Goal: Communication & Community: Answer question/provide support

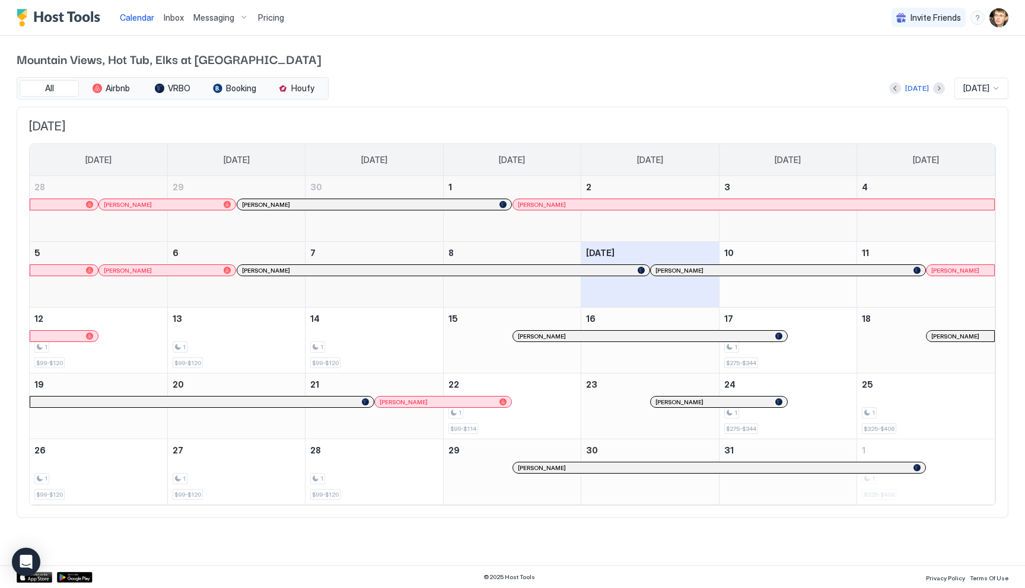
click at [183, 21] on div "Inbox" at bounding box center [174, 18] width 30 height 22
click at [180, 18] on span "Inbox" at bounding box center [174, 17] width 20 height 10
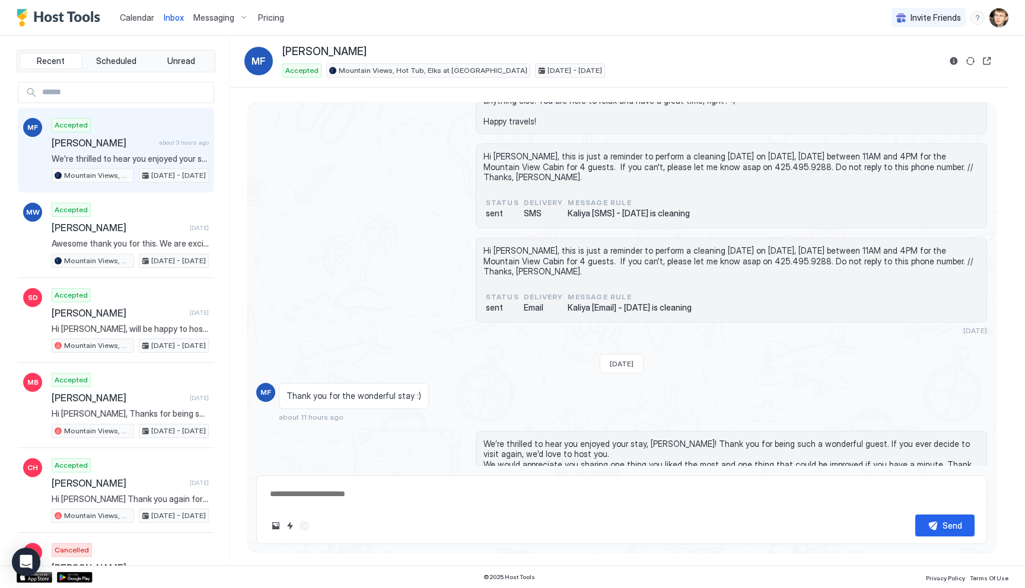
scroll to position [2173, 0]
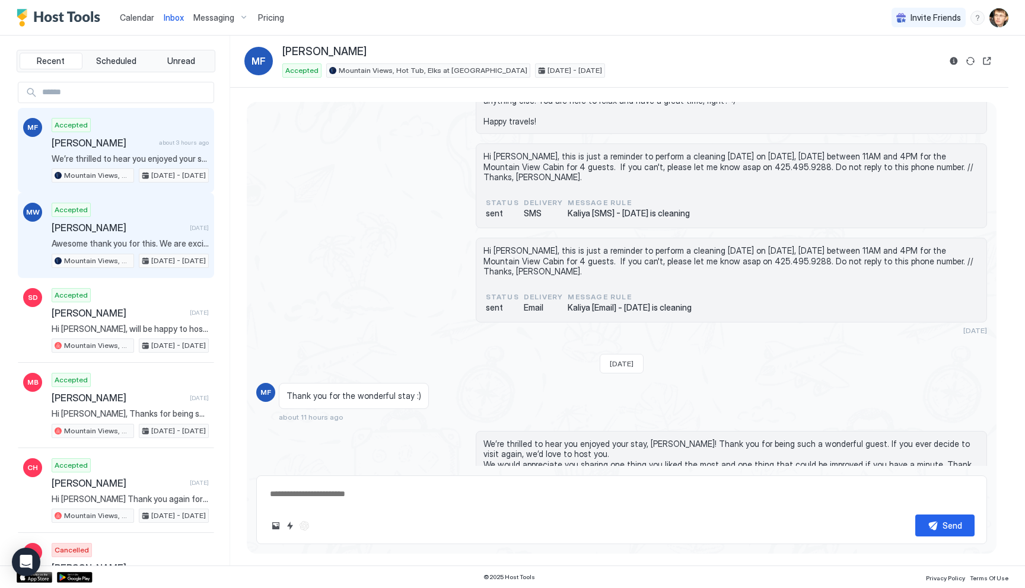
click at [114, 236] on div "Accepted [PERSON_NAME] [DATE] Awesome thank you for this. We are excited to che…" at bounding box center [130, 235] width 157 height 65
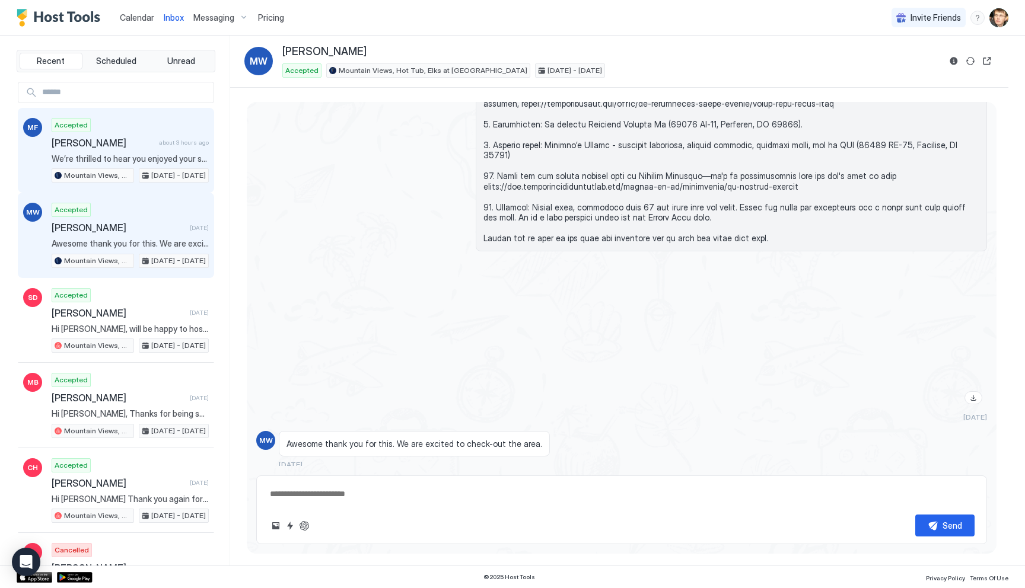
click at [116, 147] on span "[PERSON_NAME]" at bounding box center [103, 143] width 103 height 12
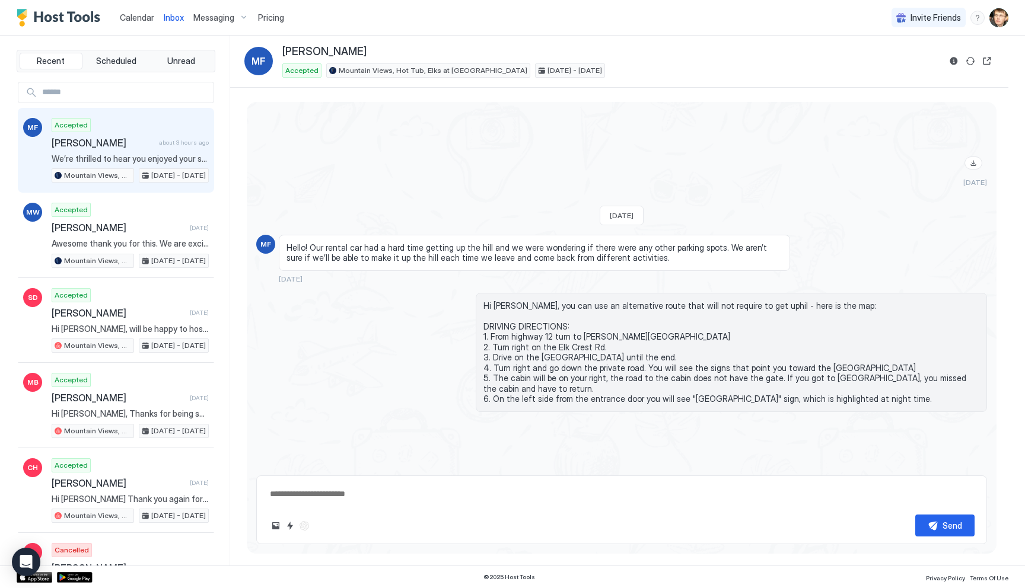
scroll to position [2028, 0]
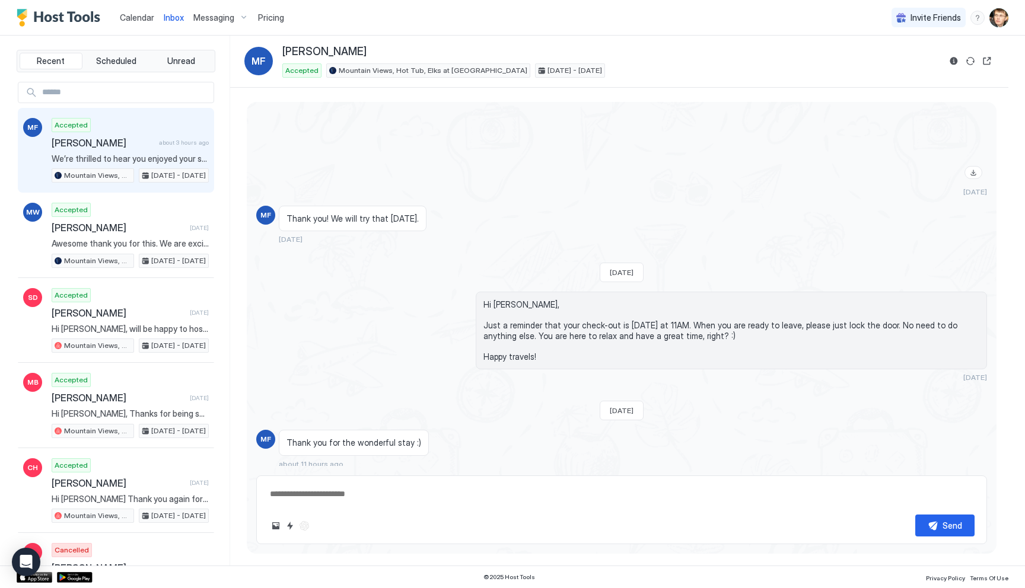
type textarea "*"
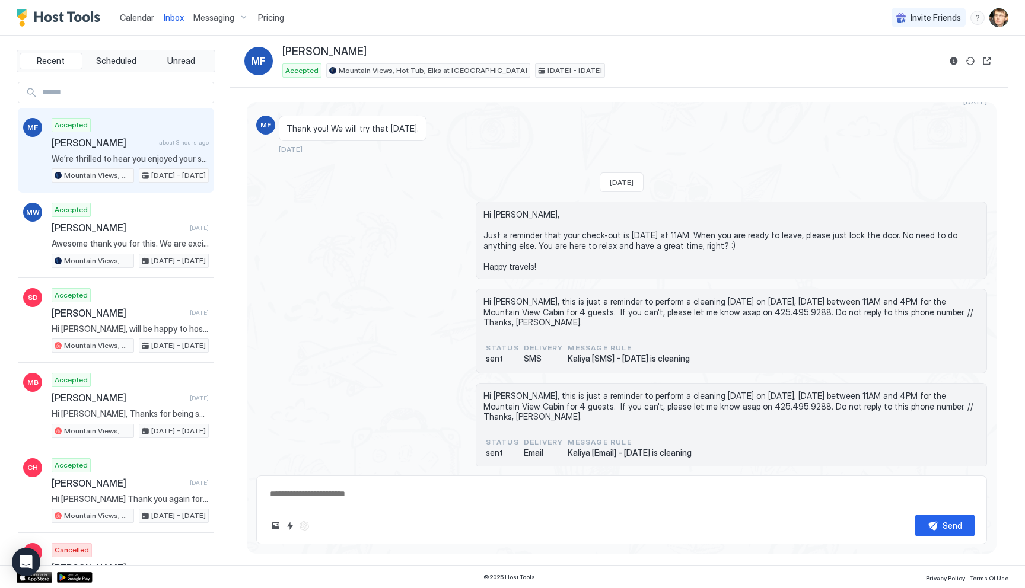
click at [147, 19] on span "Calendar" at bounding box center [137, 17] width 34 height 10
